Goal: Task Accomplishment & Management: Manage account settings

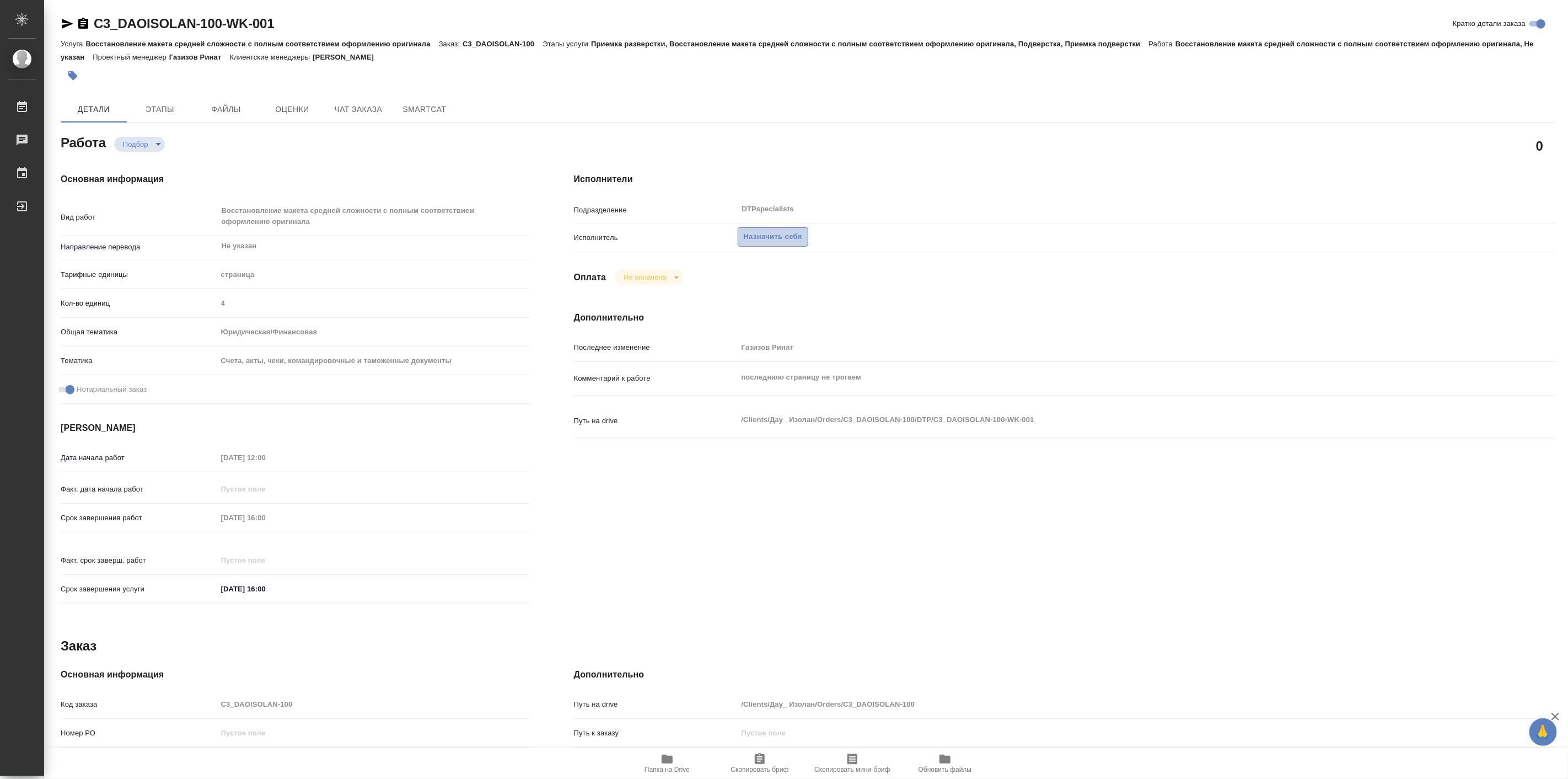
click at [785, 241] on span "Назначить себя" at bounding box center [773, 237] width 59 height 13
type textarea "x"
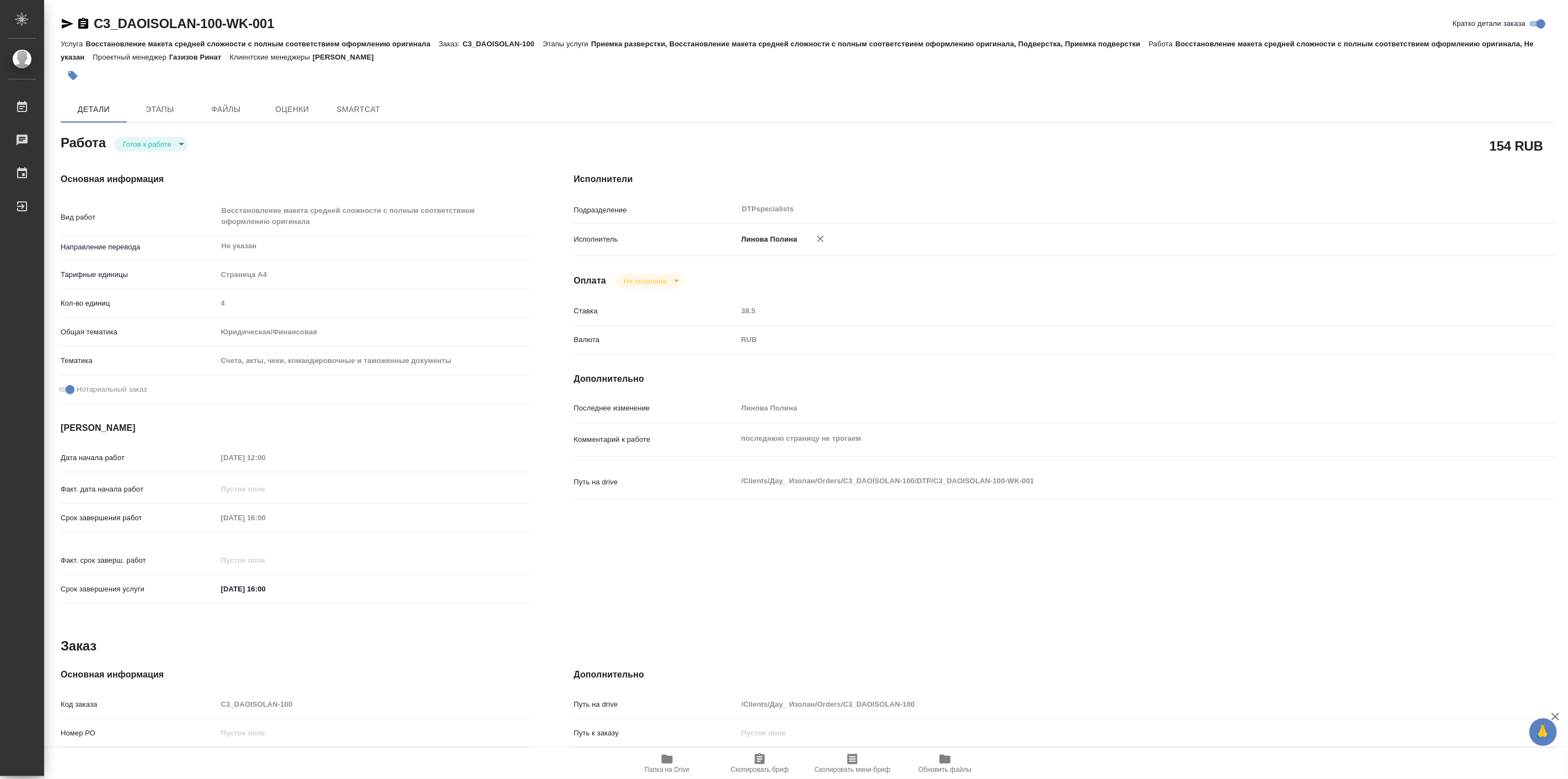
type textarea "x"
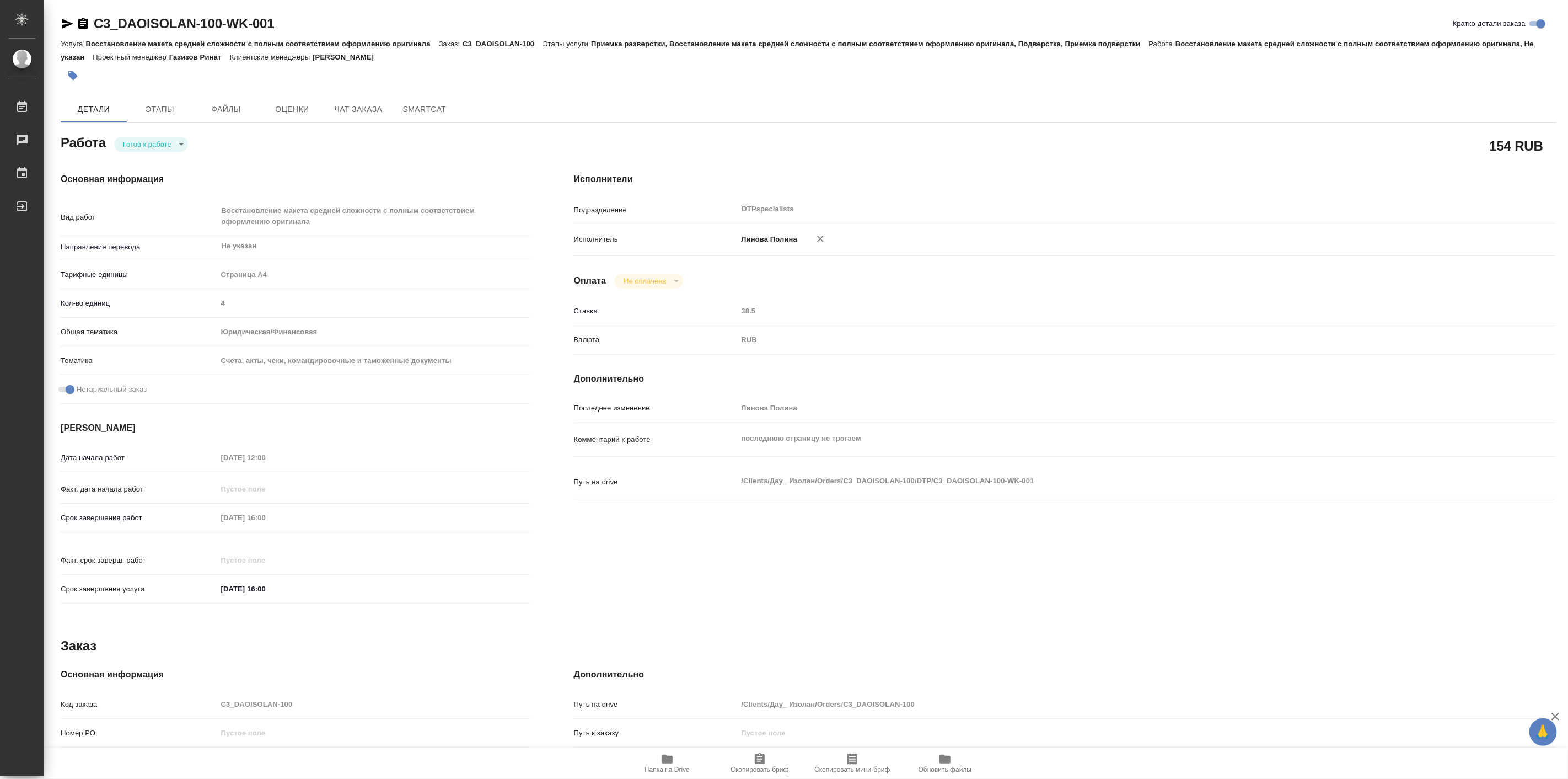
type textarea "x"
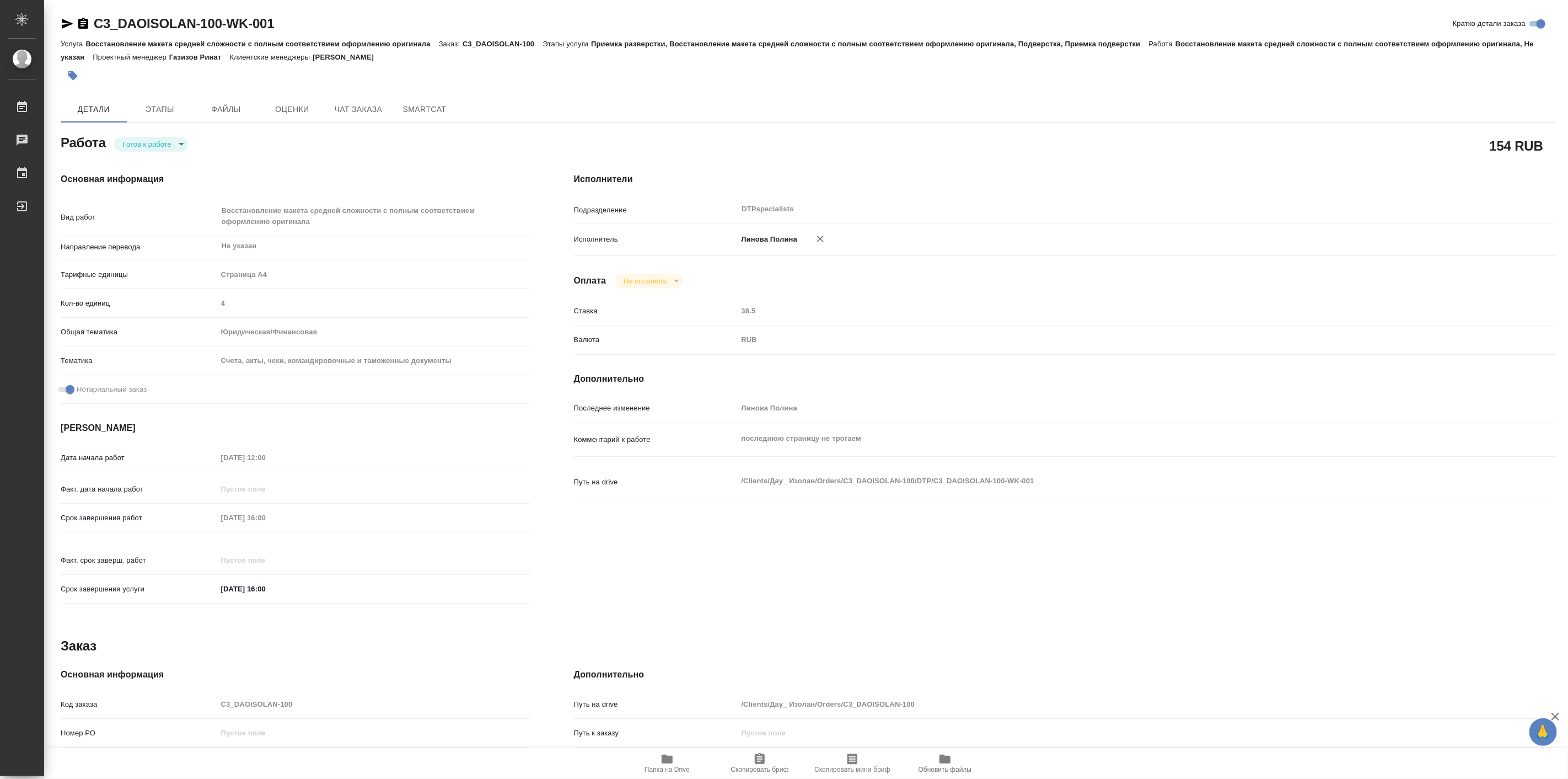
type textarea "x"
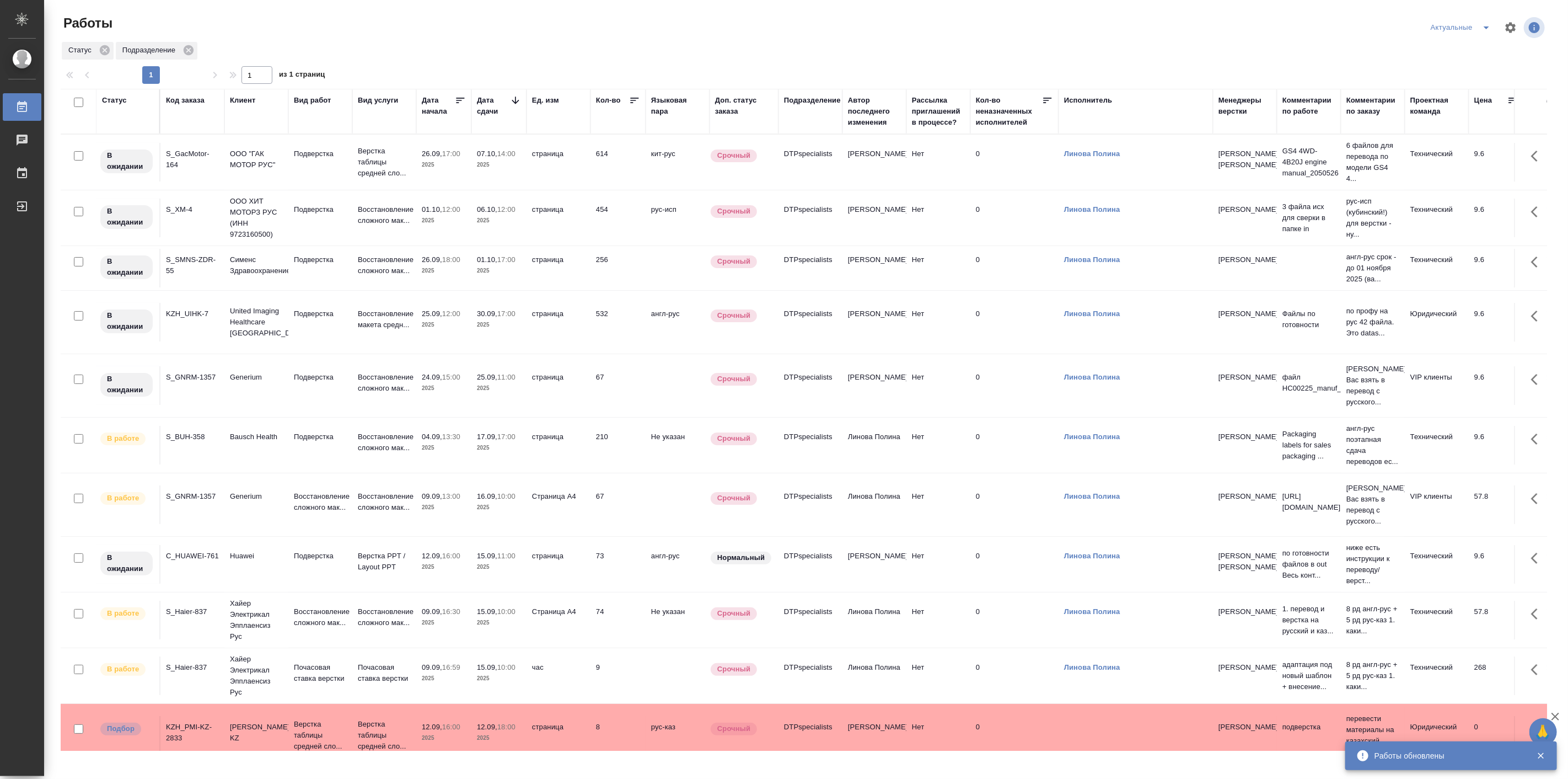
scroll to position [443, 0]
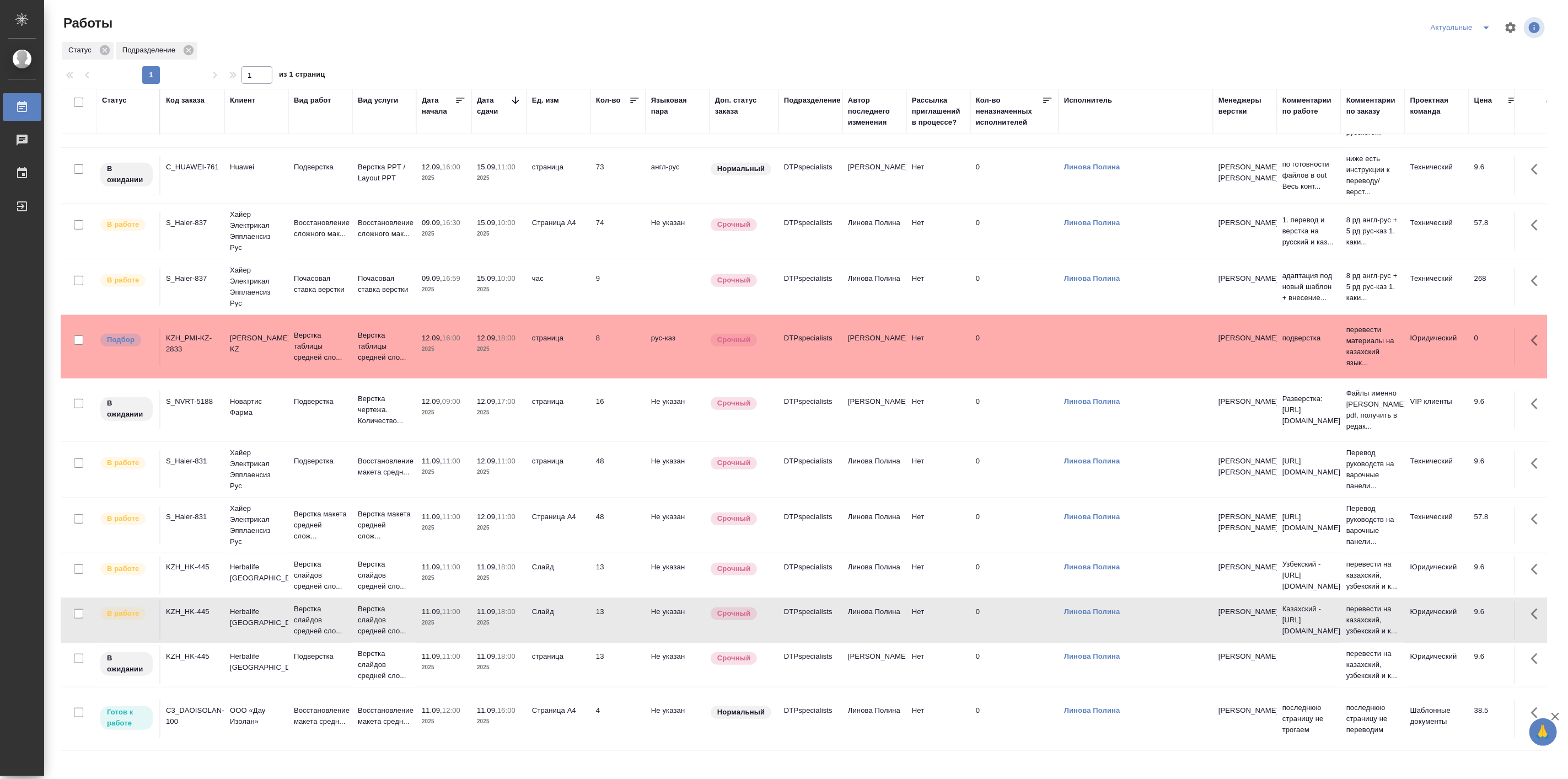
click at [1279, 40] on div "Актуальные" at bounding box center [1302, 28] width 489 height 27
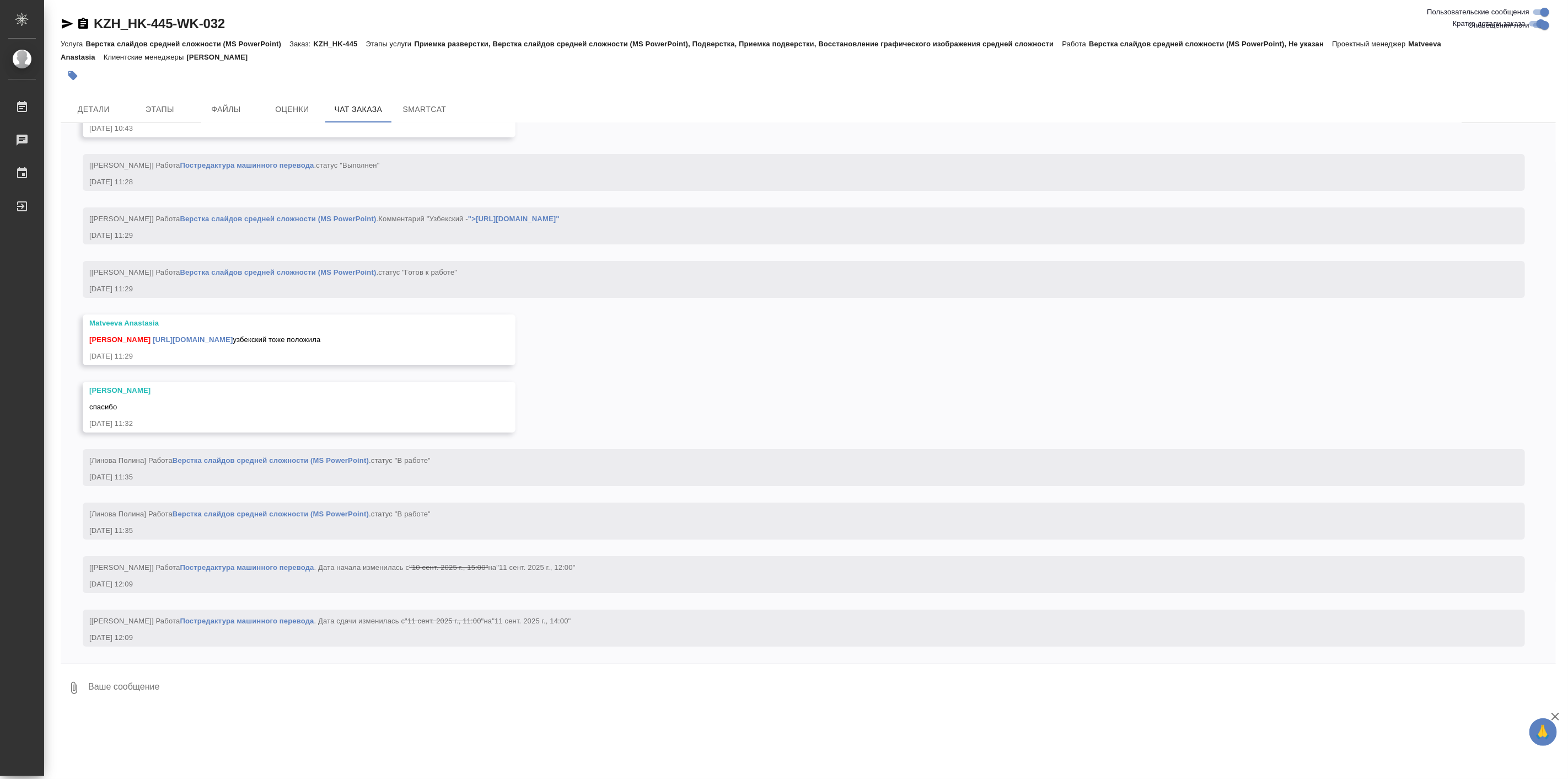
scroll to position [17580, 0]
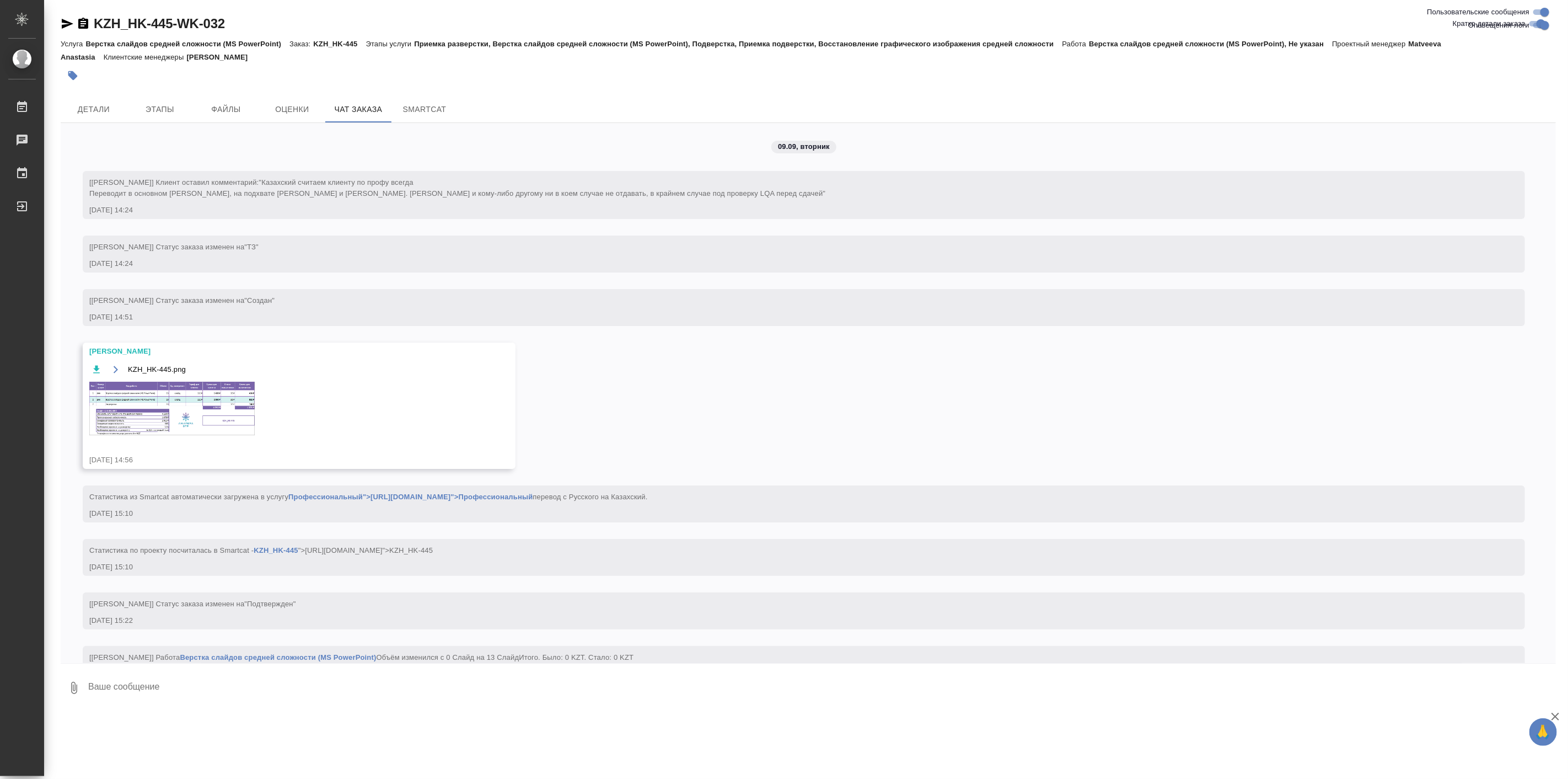
scroll to position [17580, 0]
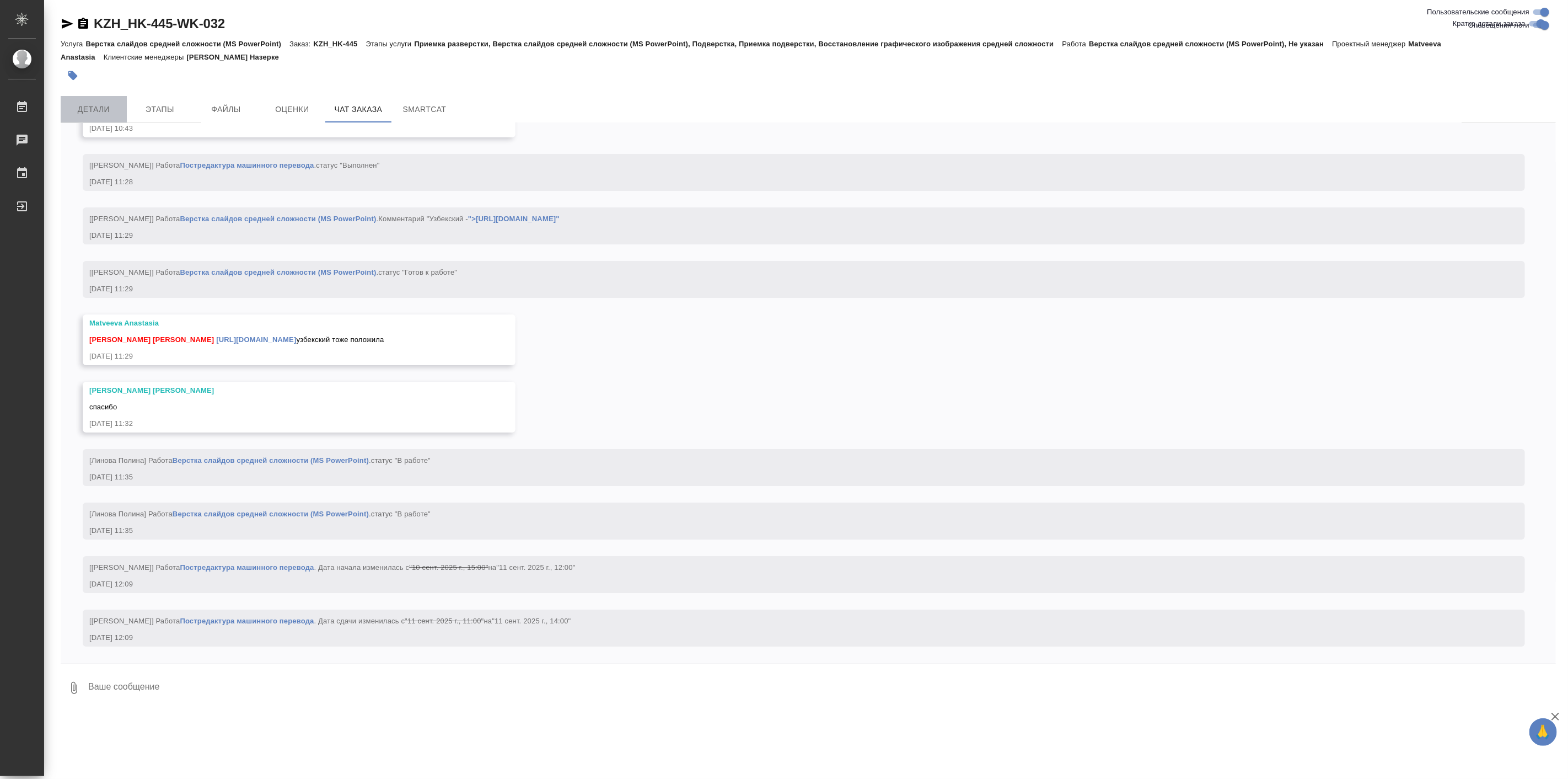
click at [80, 96] on button "Детали" at bounding box center [93, 109] width 66 height 27
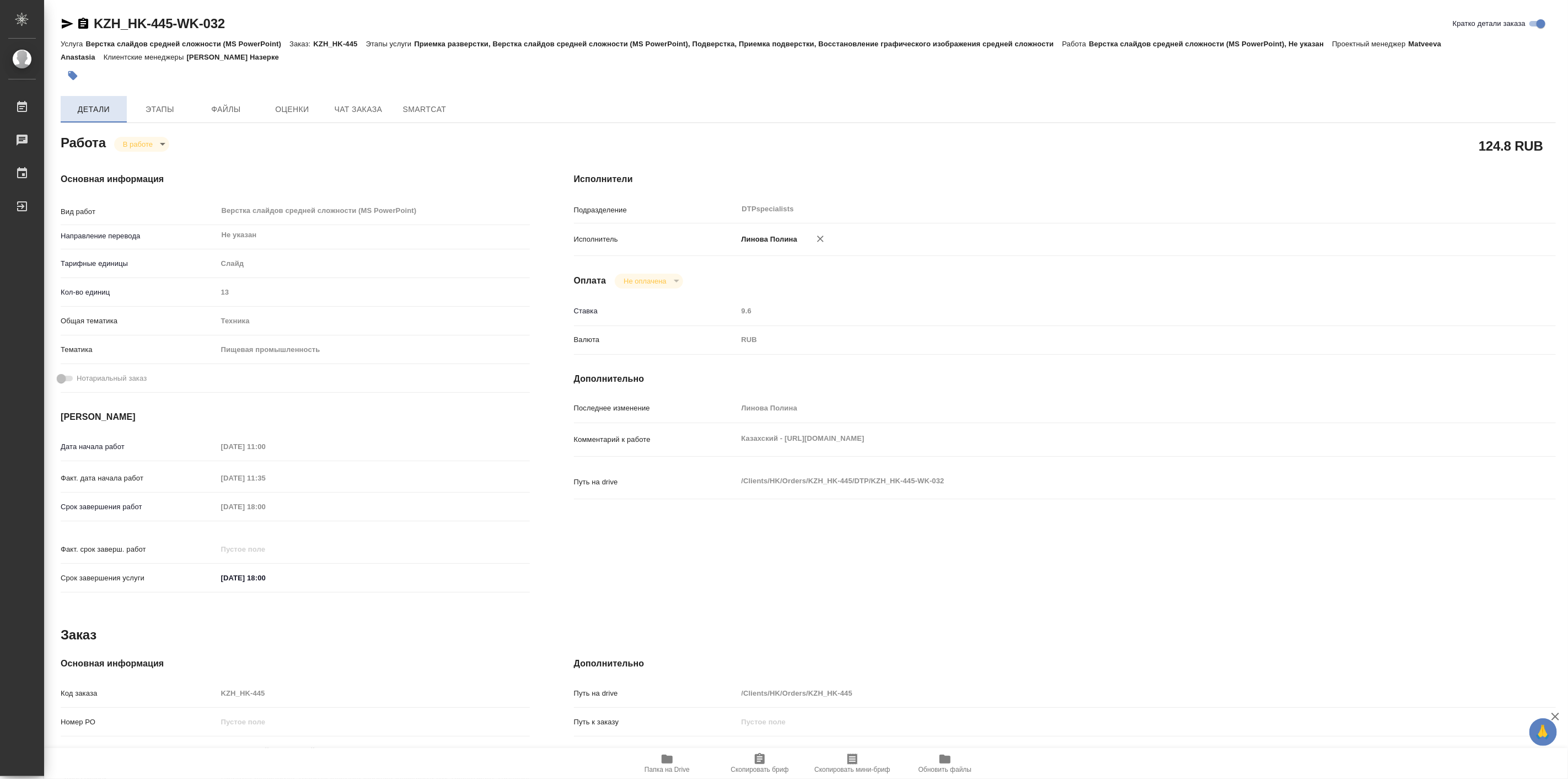
type textarea "x"
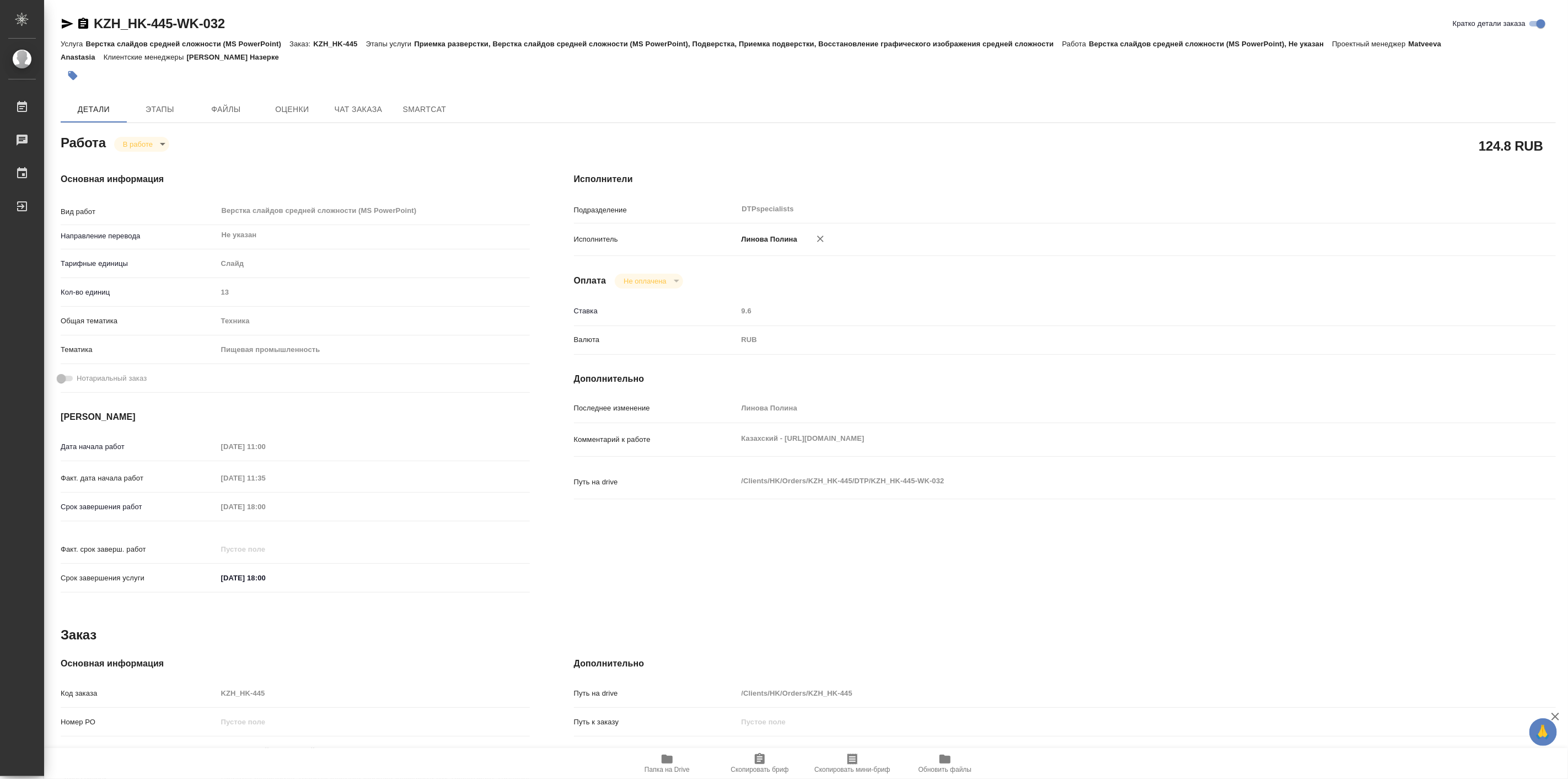
type textarea "x"
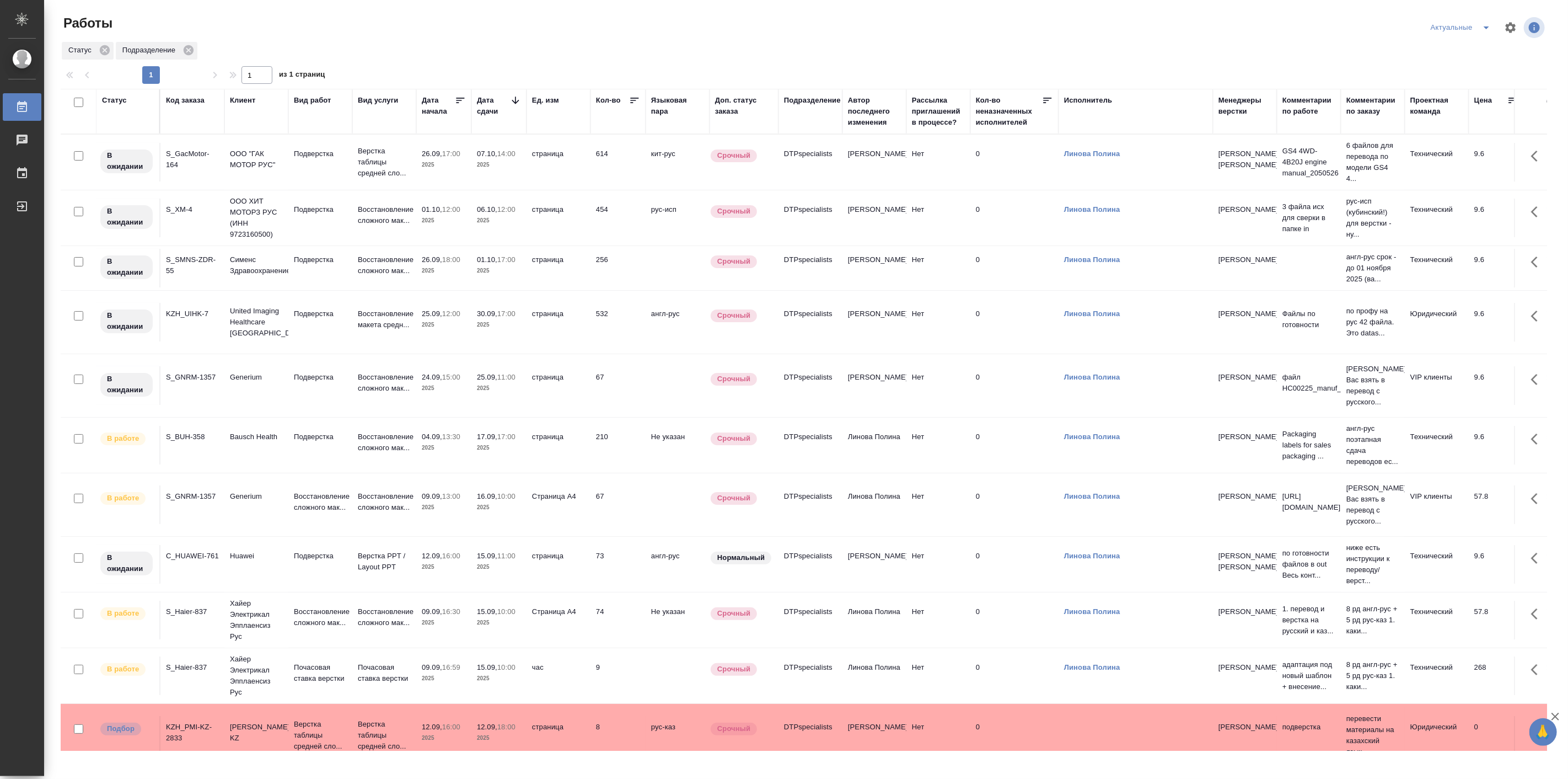
scroll to position [443, 0]
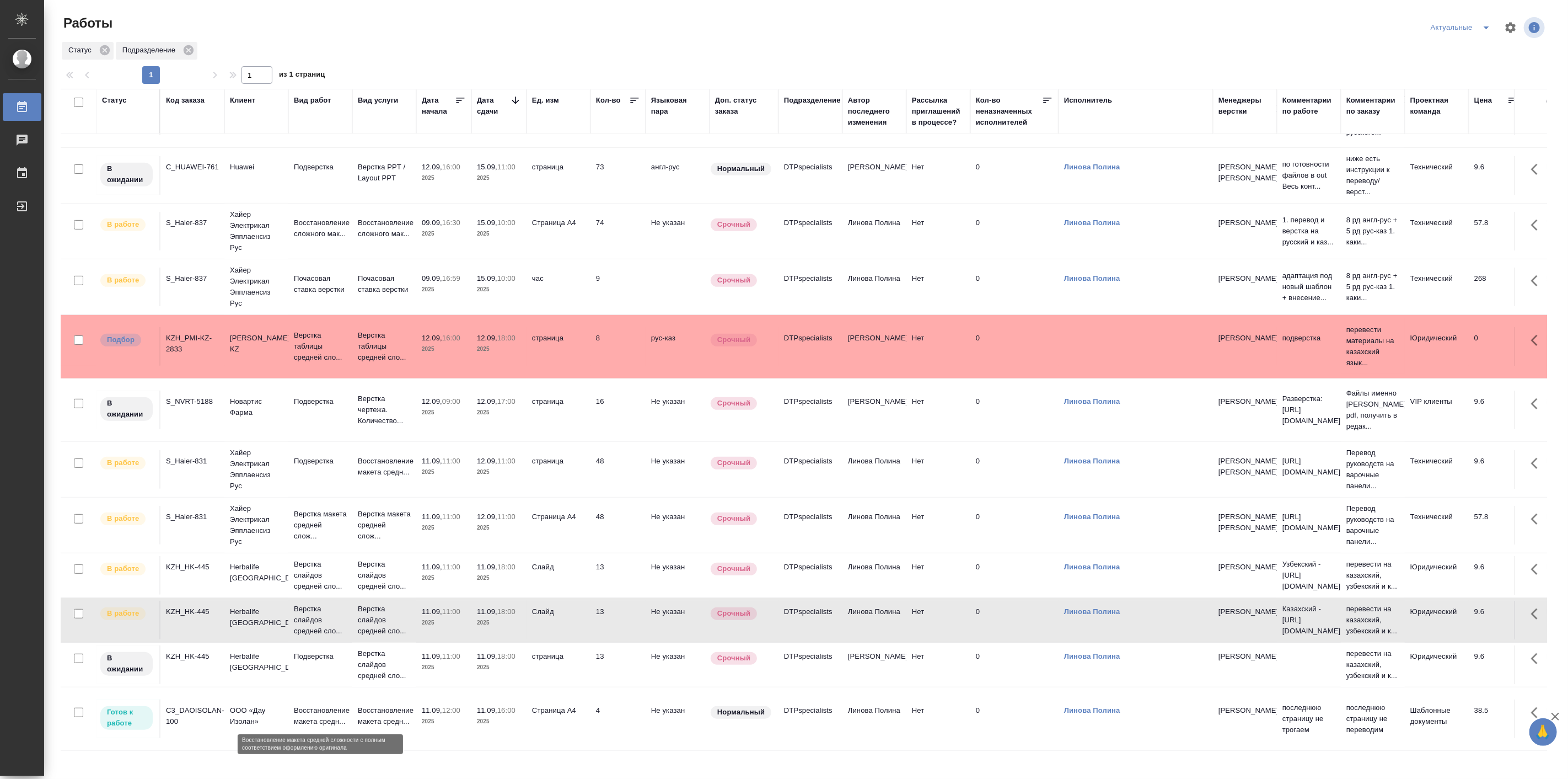
click at [313, 705] on p "Восстановление макета средн..." at bounding box center [320, 716] width 53 height 22
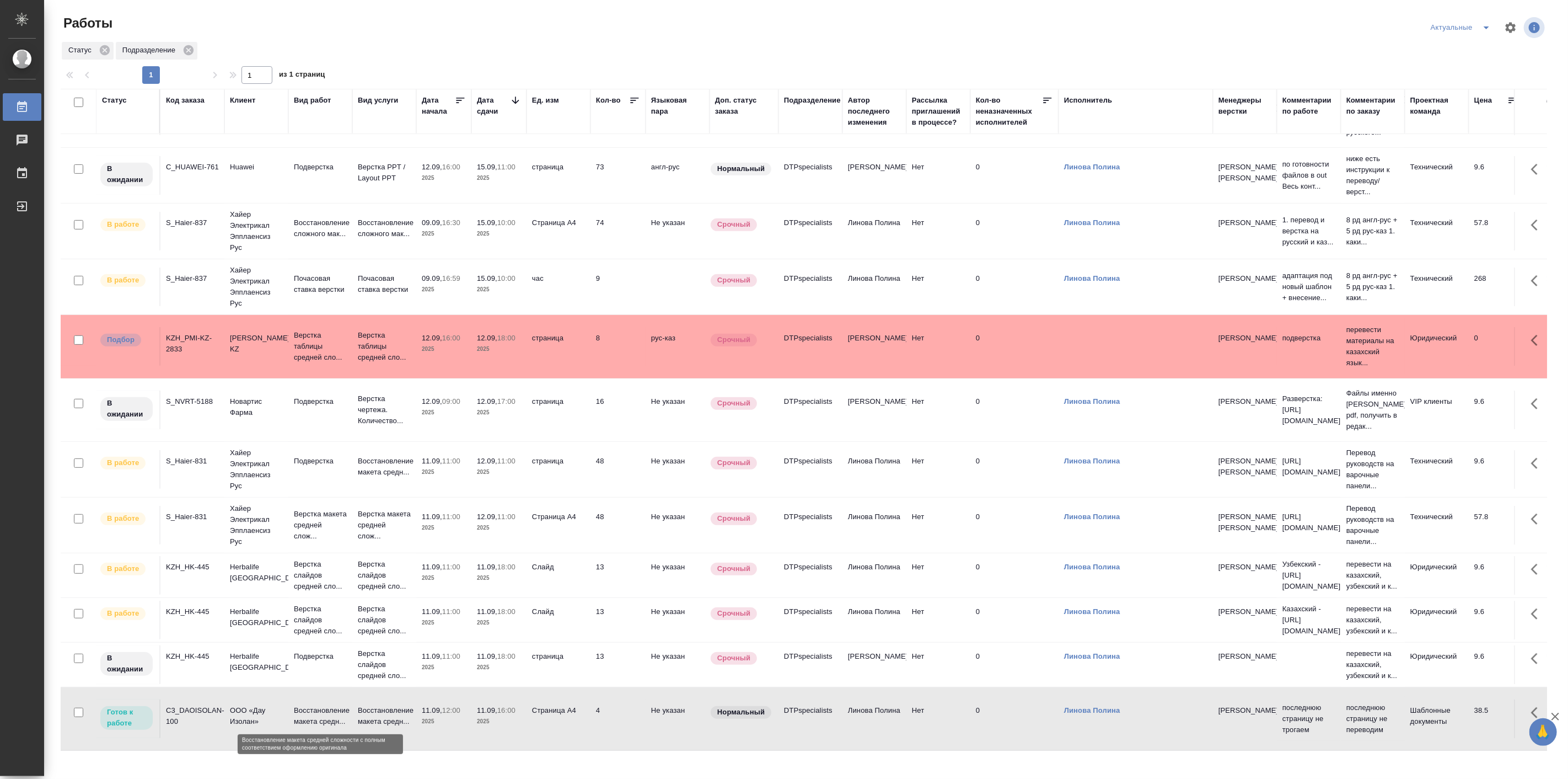
click at [313, 705] on p "Восстановление макета средн..." at bounding box center [320, 716] width 53 height 22
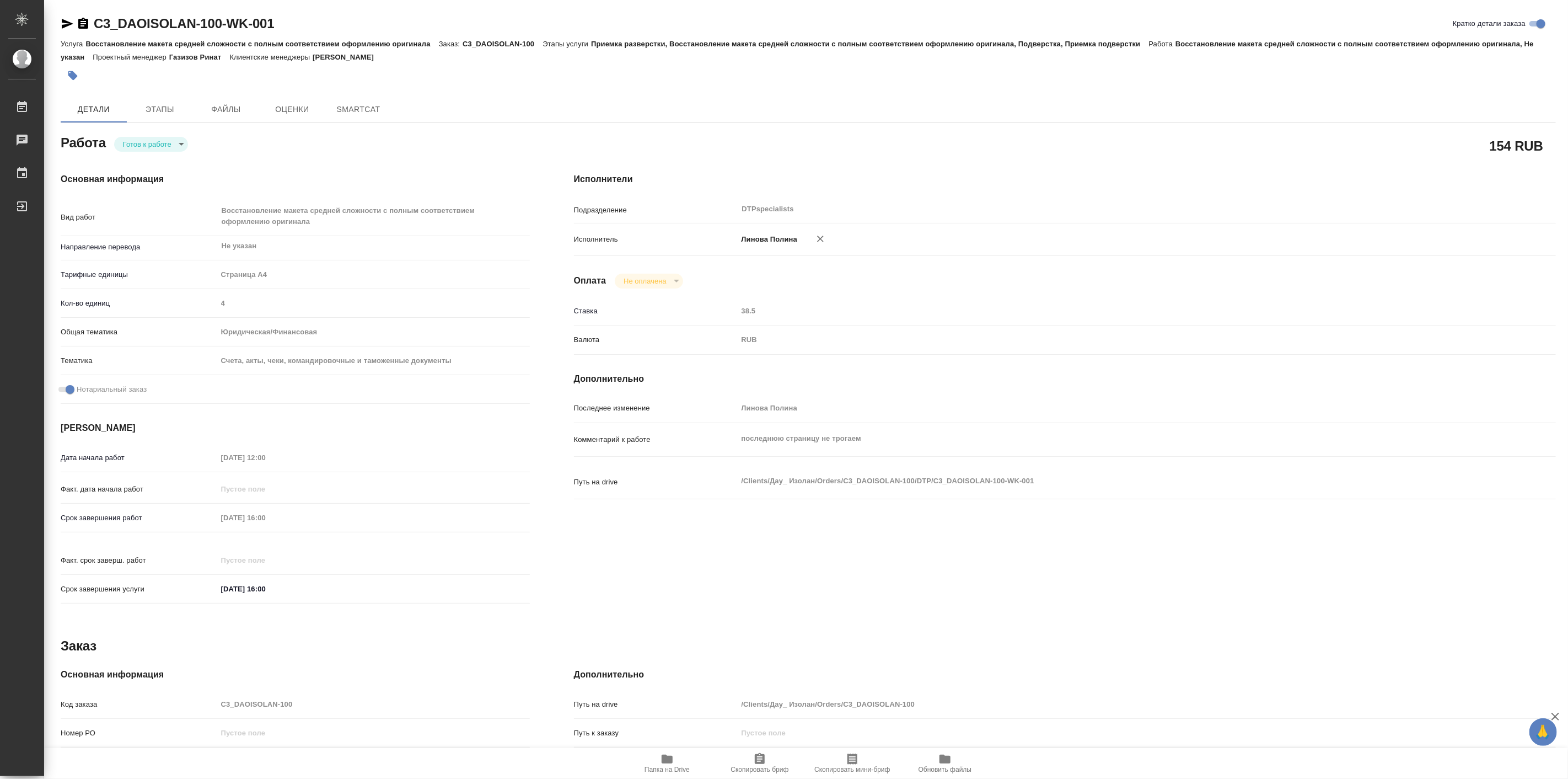
type textarea "x"
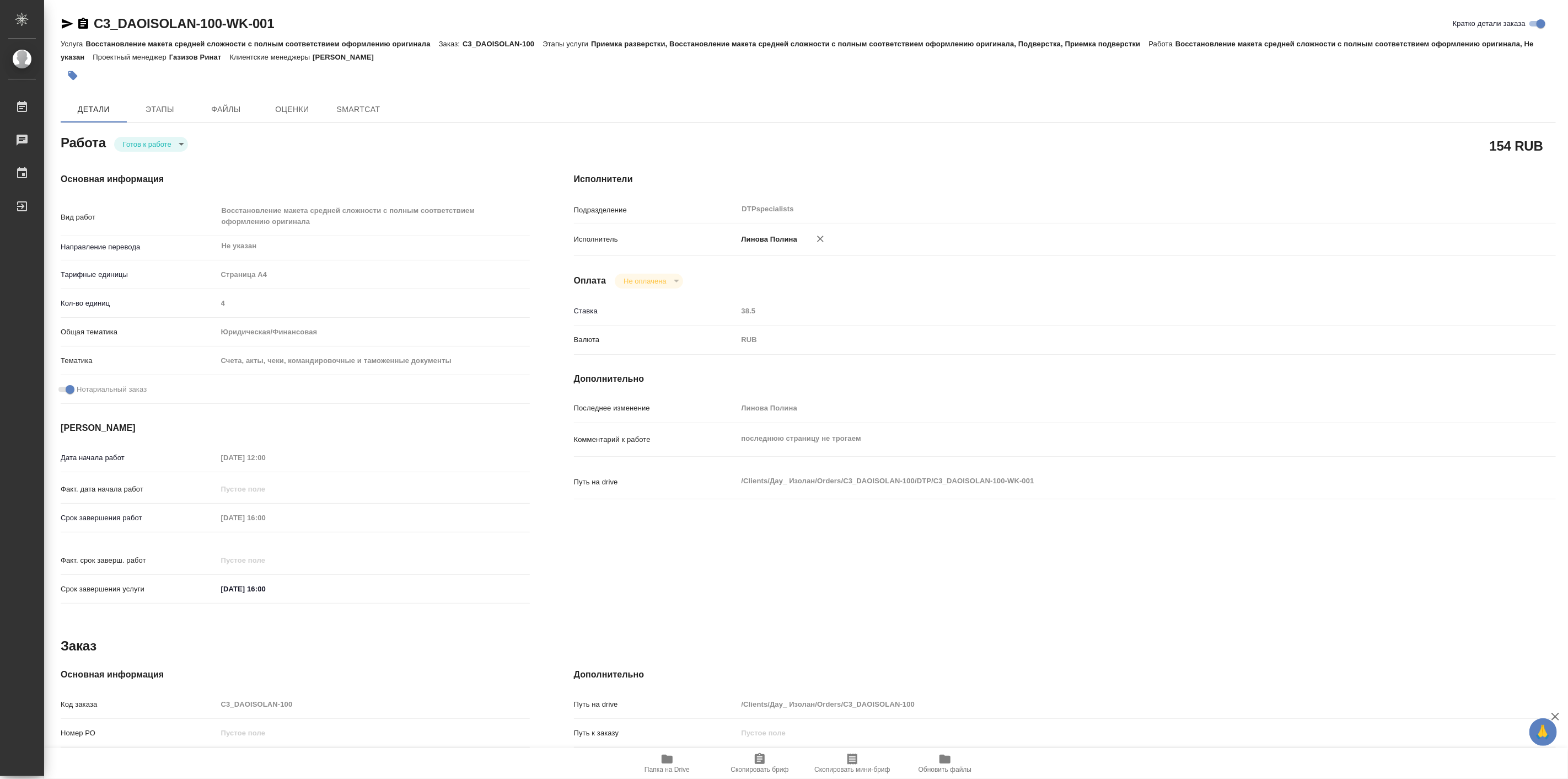
type textarea "x"
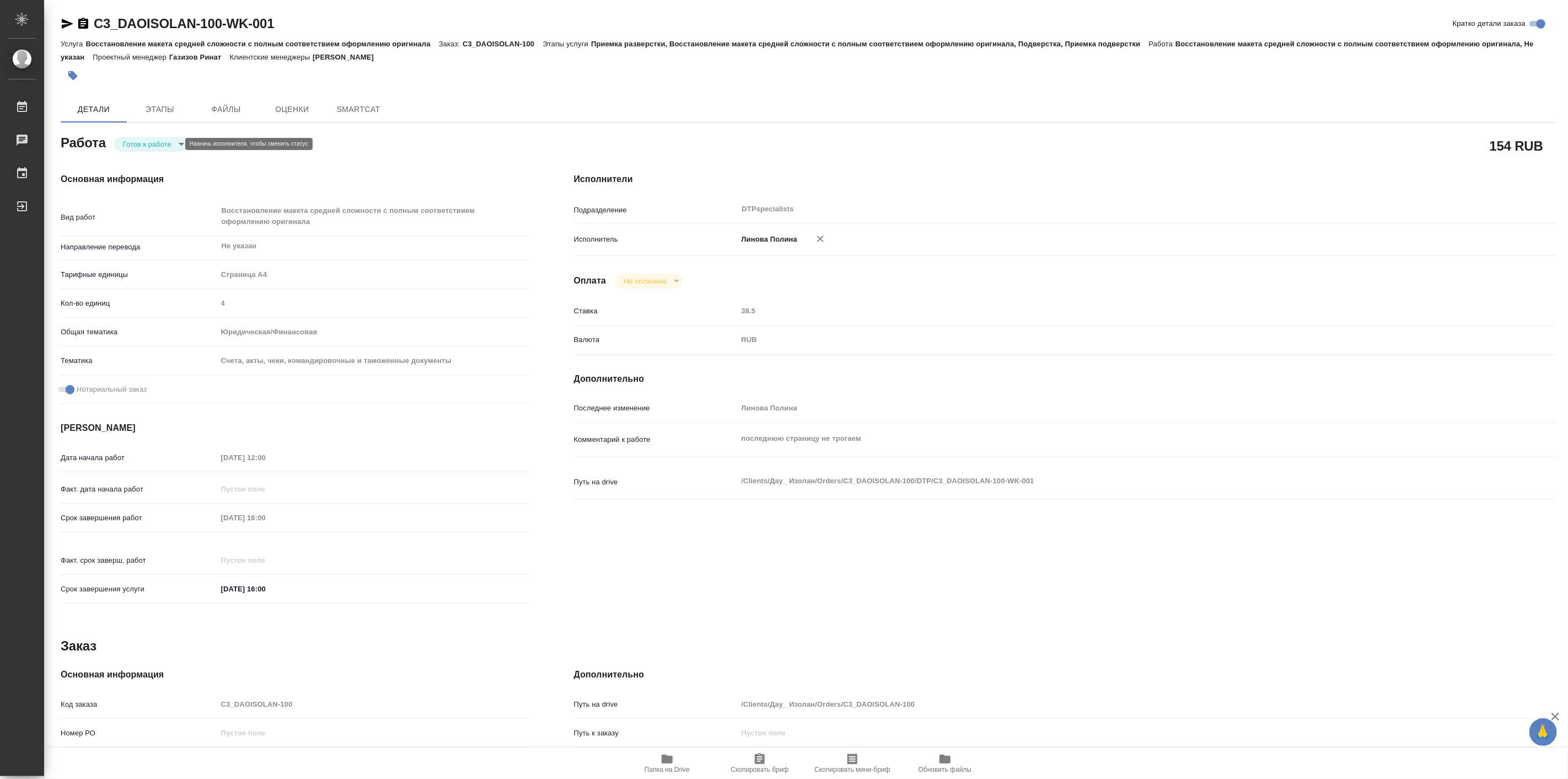
type textarea "x"
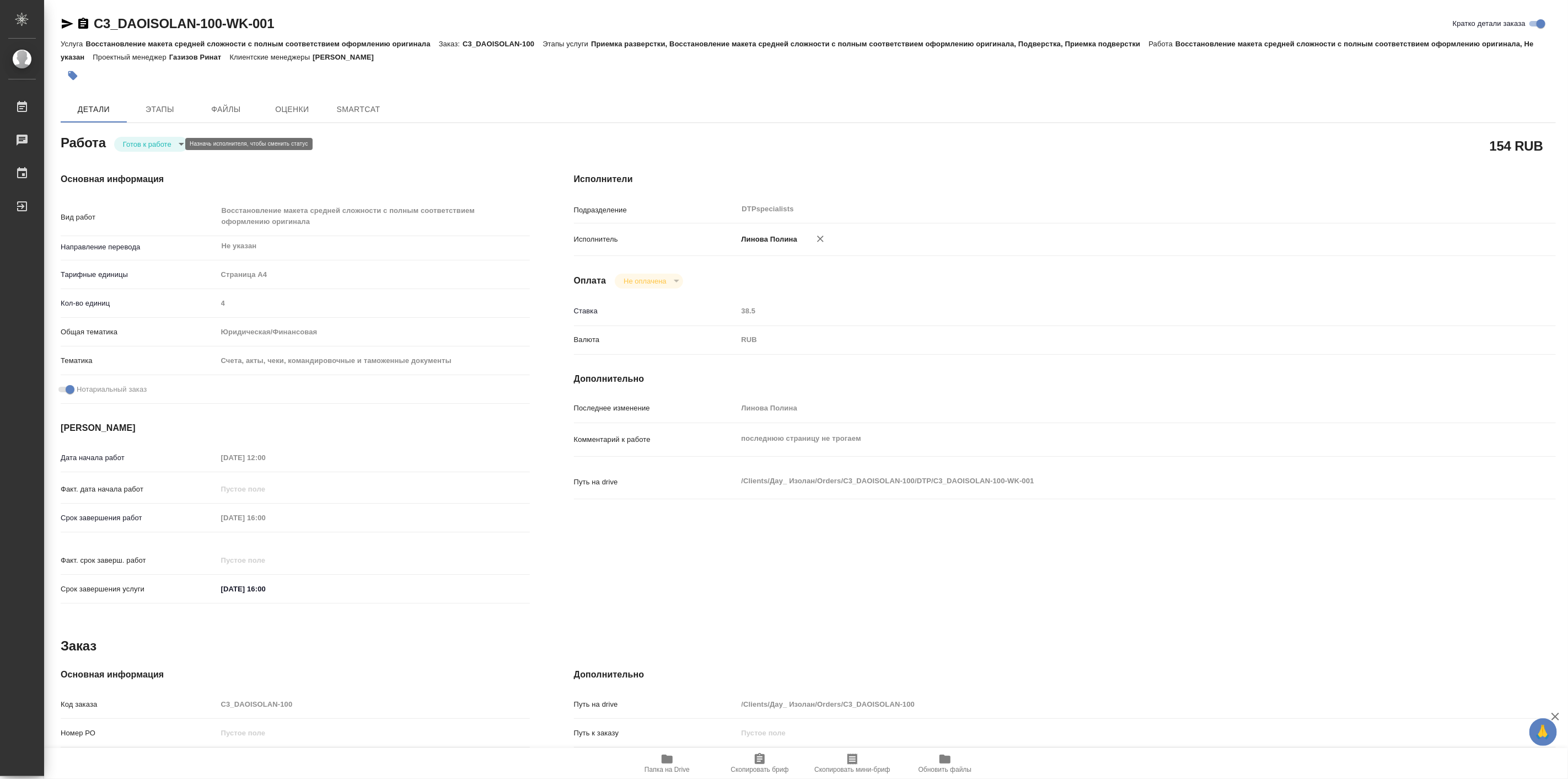
click at [165, 143] on body "🙏 .cls-1 fill:#fff; AWATERA Linova Polina Работы Чаты График Выйти C3_DAOISOLAN…" at bounding box center [784, 390] width 1568 height 779
click at [158, 145] on button "В работе" at bounding box center [141, 144] width 37 height 12
type textarea "x"
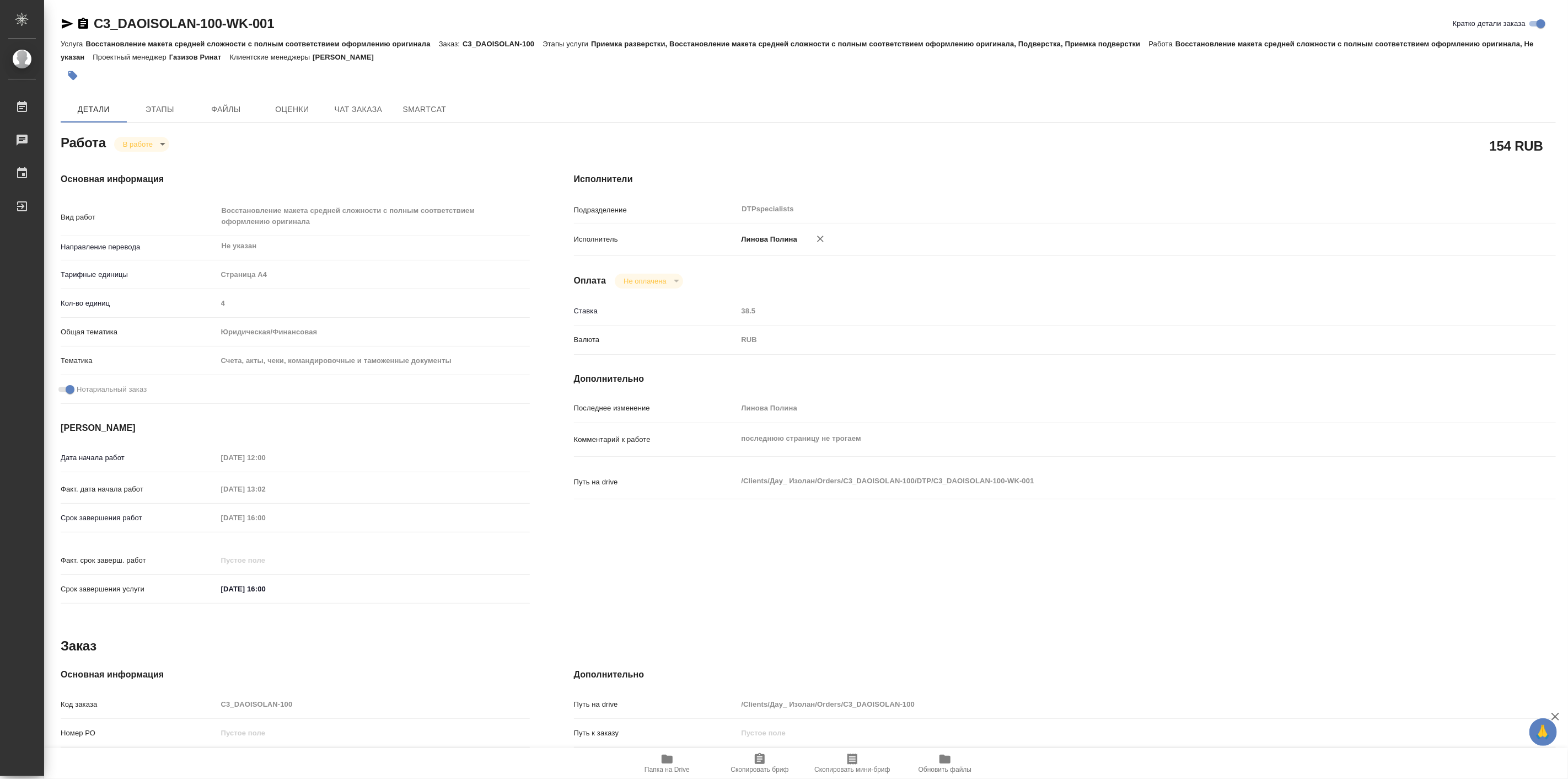
type textarea "x"
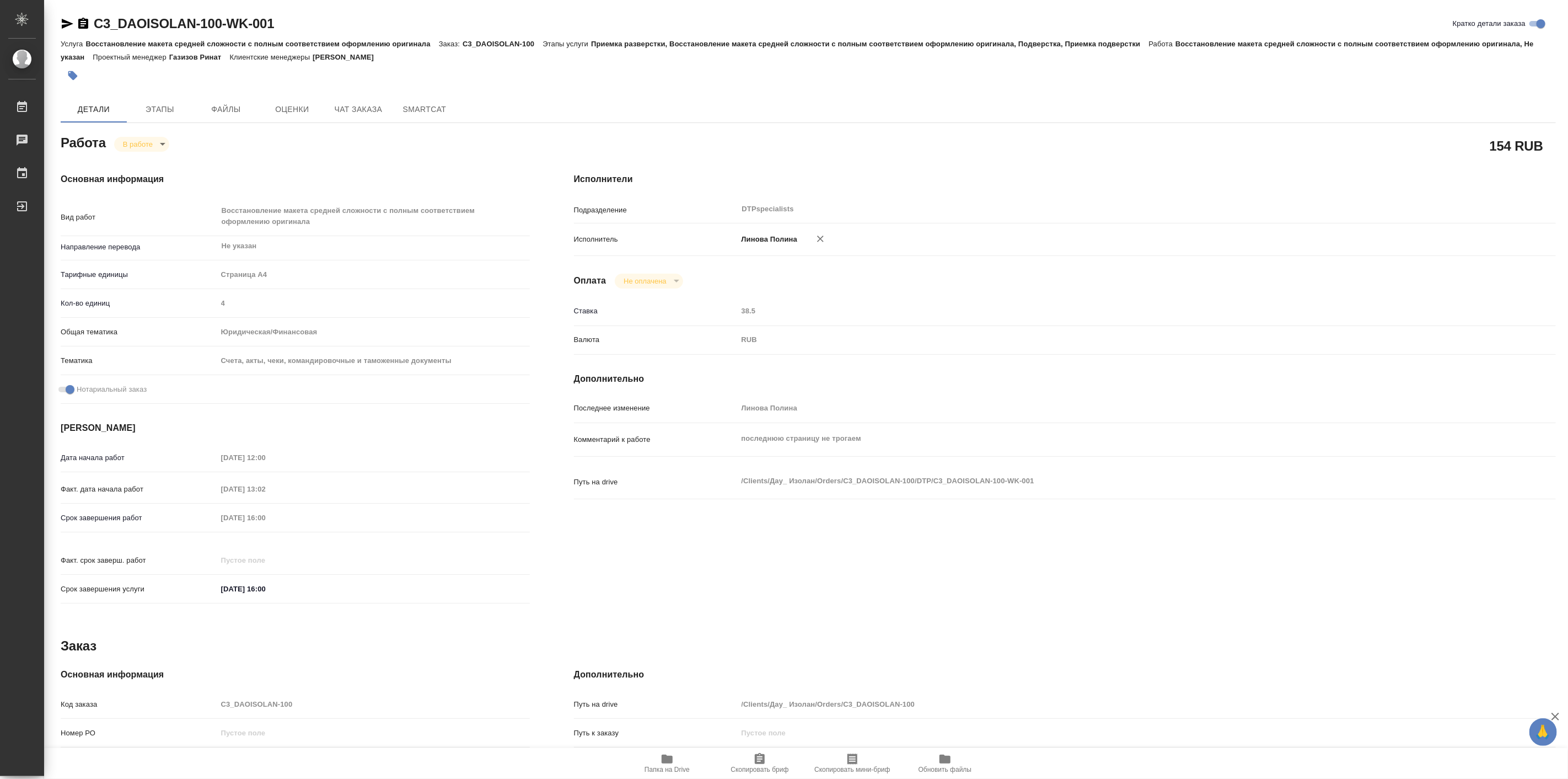
type textarea "x"
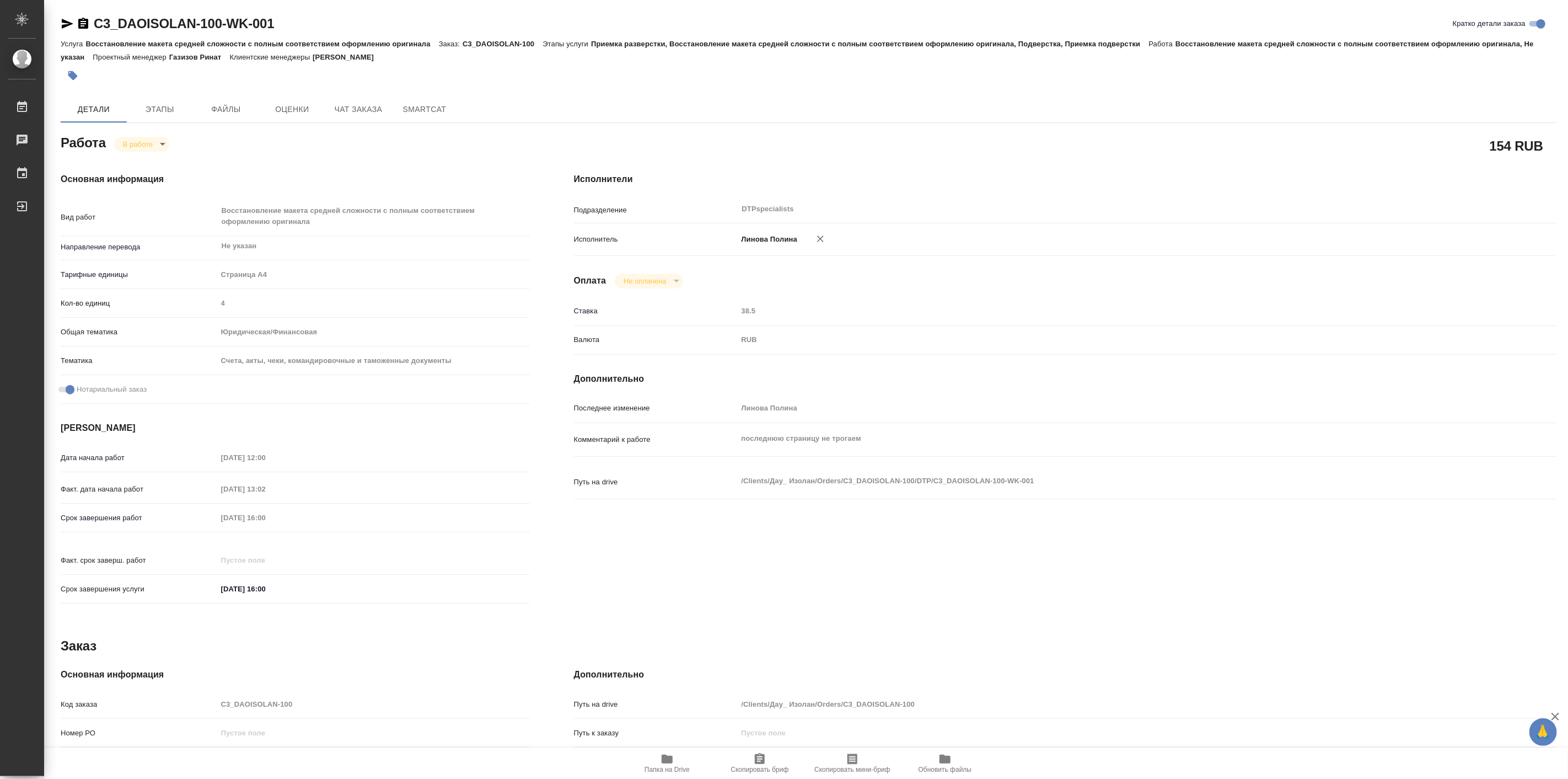
type textarea "x"
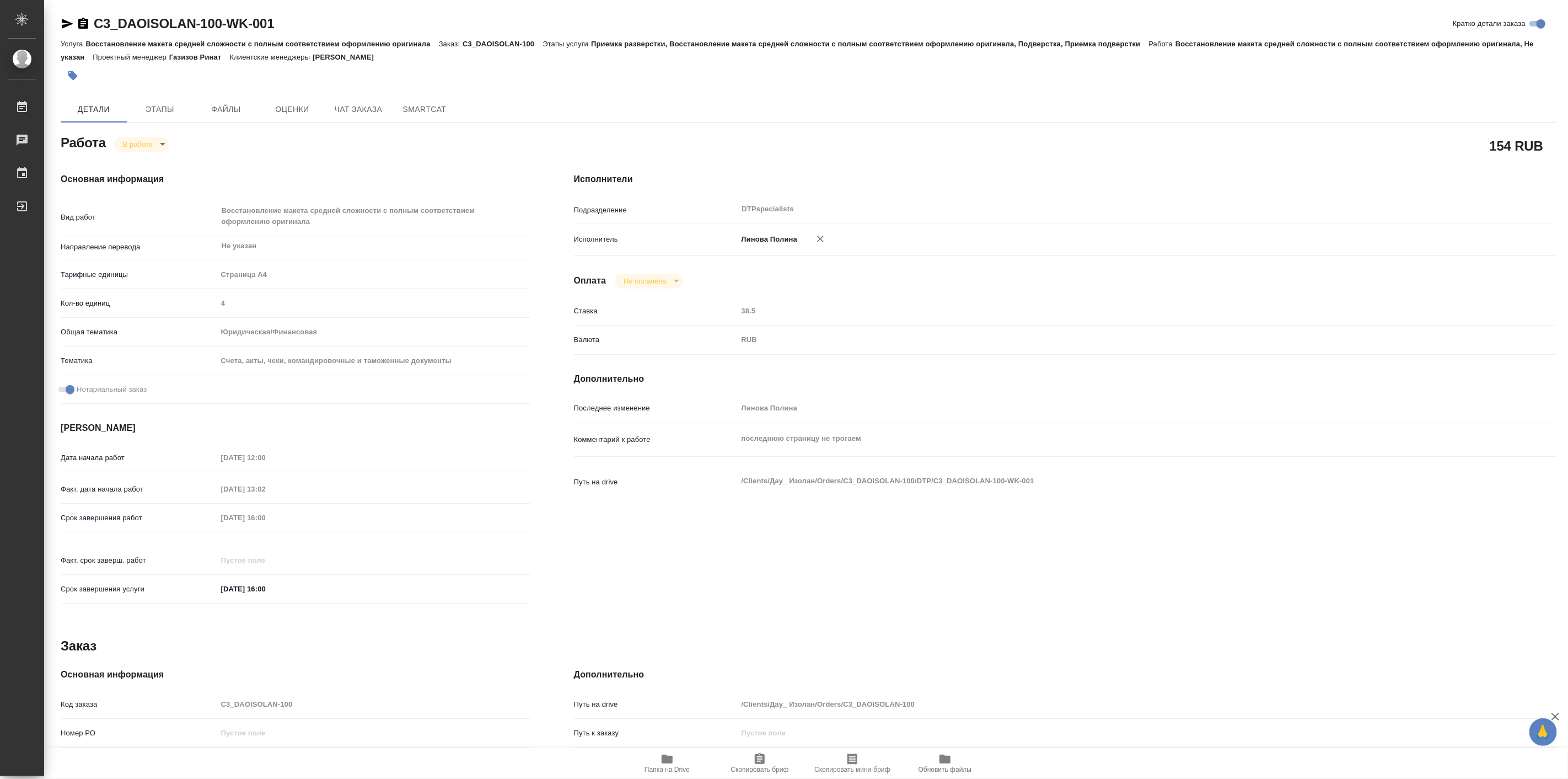
type textarea "x"
